Goal: Go to known website: Access a specific website the user already knows

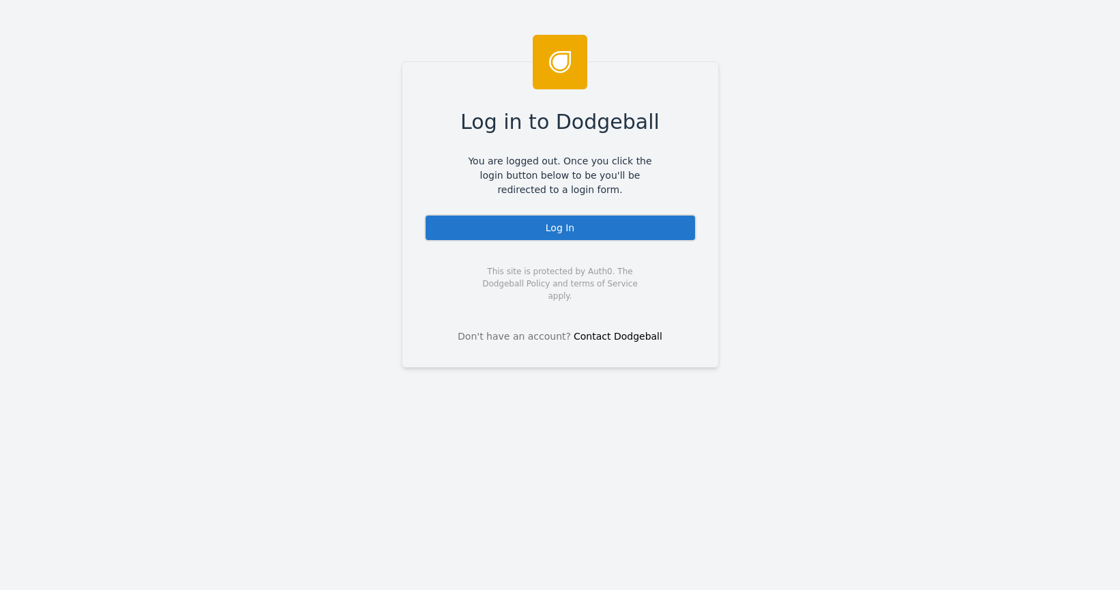
click at [518, 229] on div "Log In" at bounding box center [560, 227] width 272 height 27
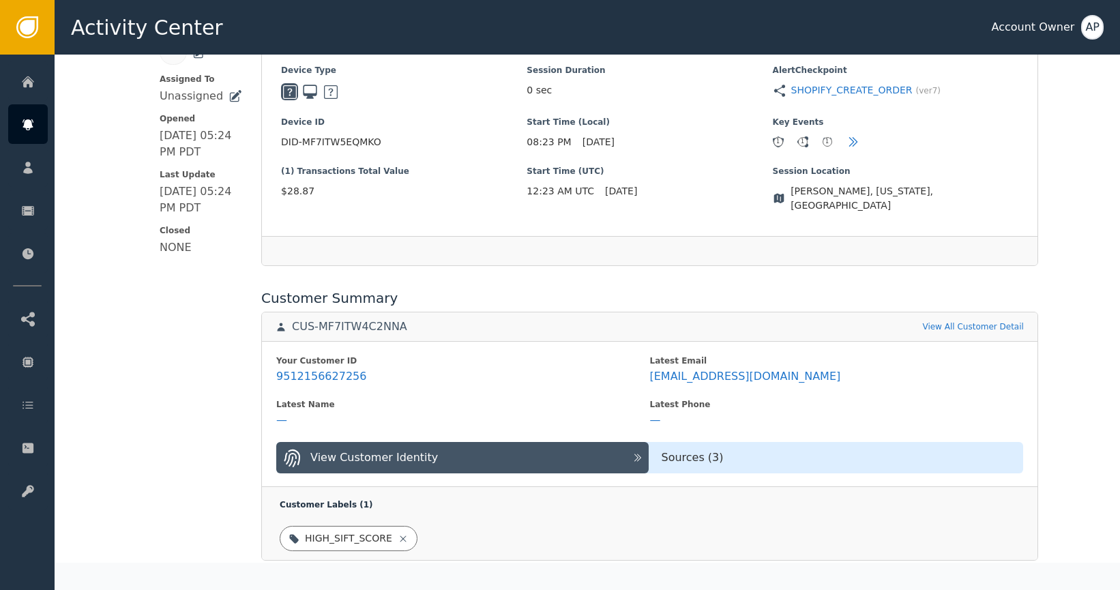
scroll to position [150, 0]
